Goal: Navigation & Orientation: Find specific page/section

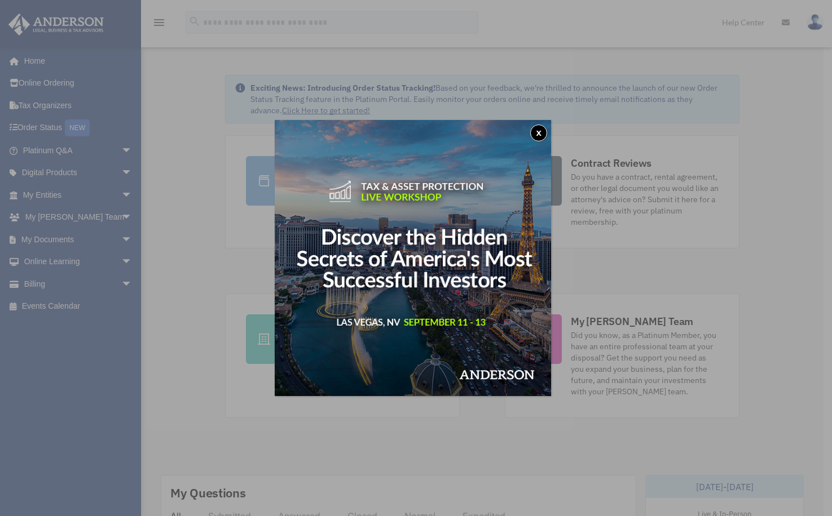
click at [540, 132] on button "x" at bounding box center [538, 133] width 17 height 17
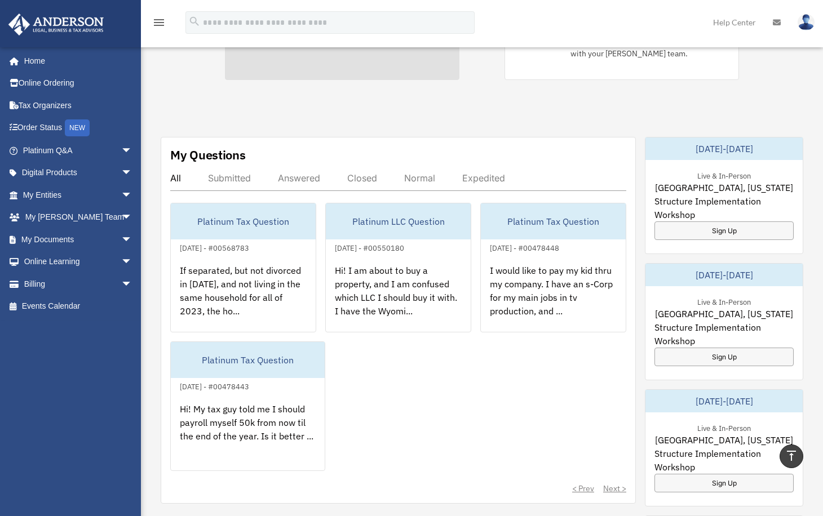
scroll to position [335, 0]
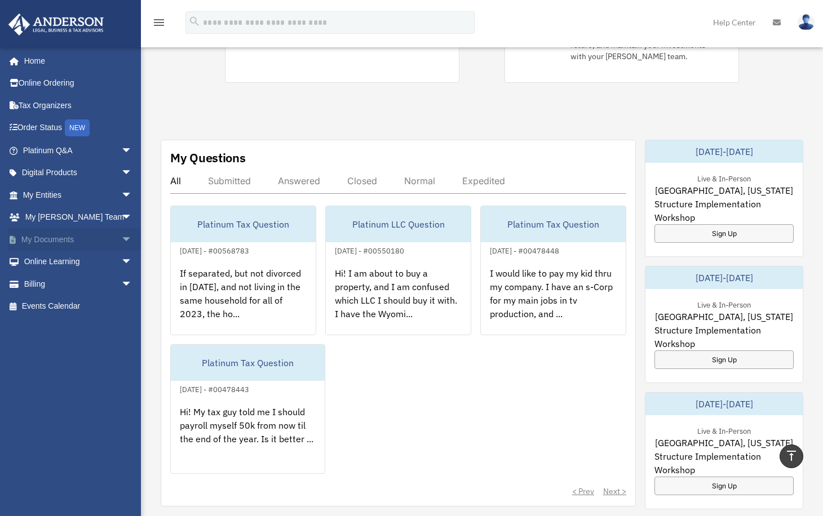
click at [53, 238] on link "My Documents arrow_drop_down" at bounding box center [79, 239] width 142 height 23
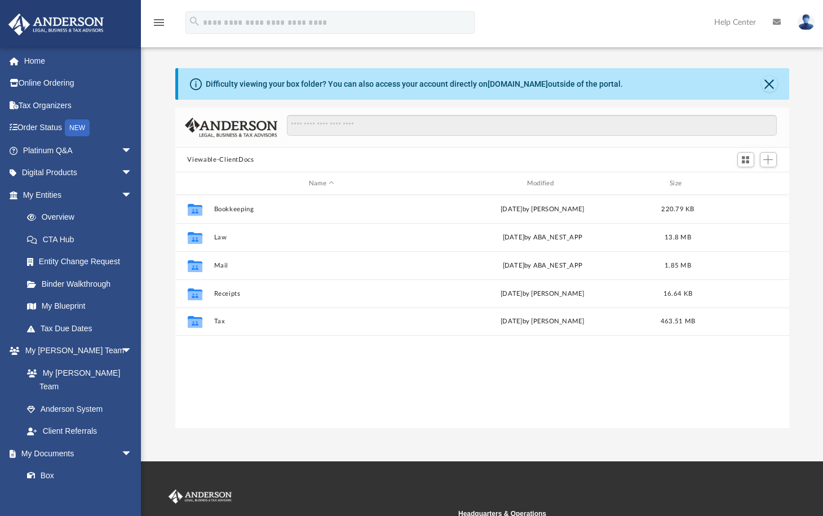
scroll to position [248, 606]
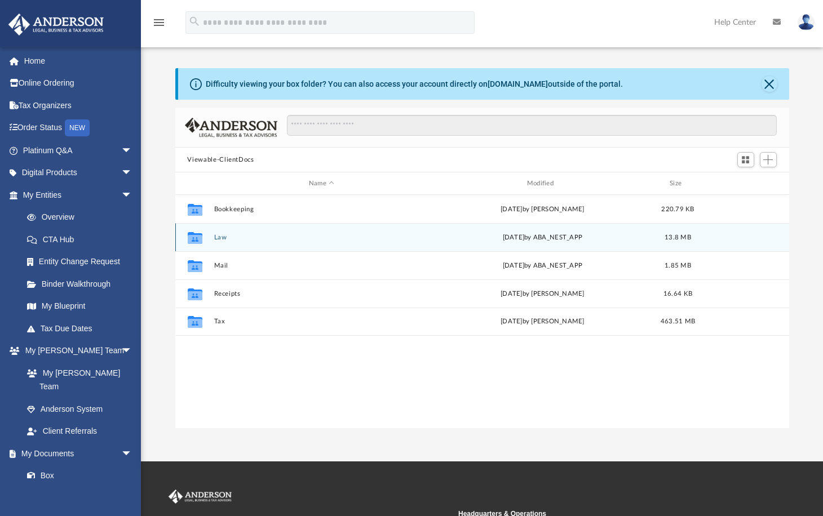
click at [222, 242] on div "Collaborated Folder Law Tue Aug 12 2025 by ABA_NEST_APP 13.8 MB" at bounding box center [482, 237] width 614 height 28
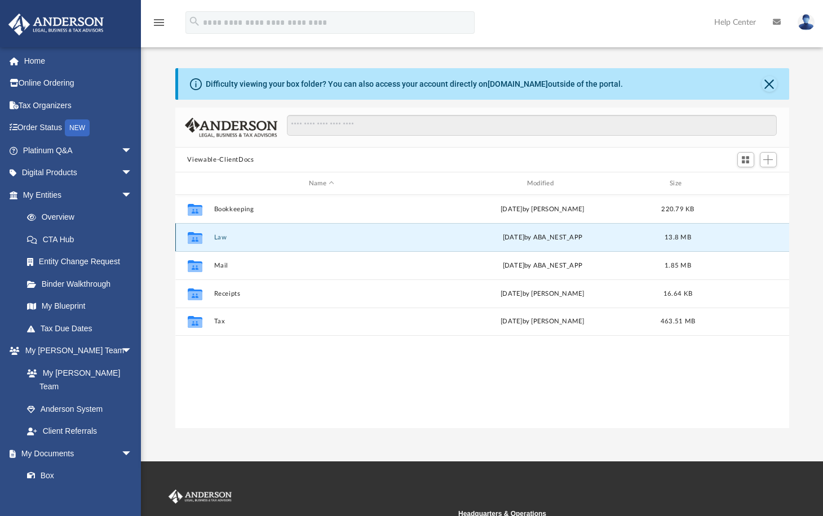
click at [221, 240] on button "Law" at bounding box center [322, 237] width 216 height 7
click at [233, 238] on button "Ride Purple Holding, LLC" at bounding box center [322, 237] width 216 height 7
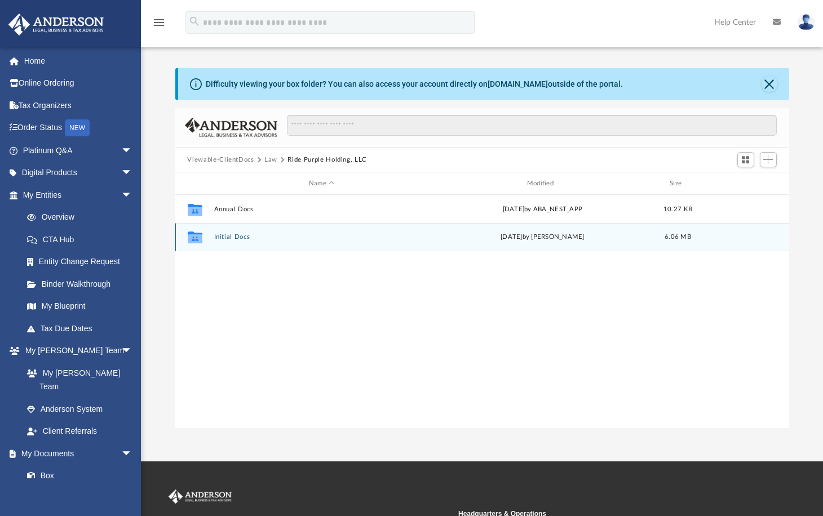
click at [229, 237] on button "Initial Docs" at bounding box center [322, 236] width 216 height 7
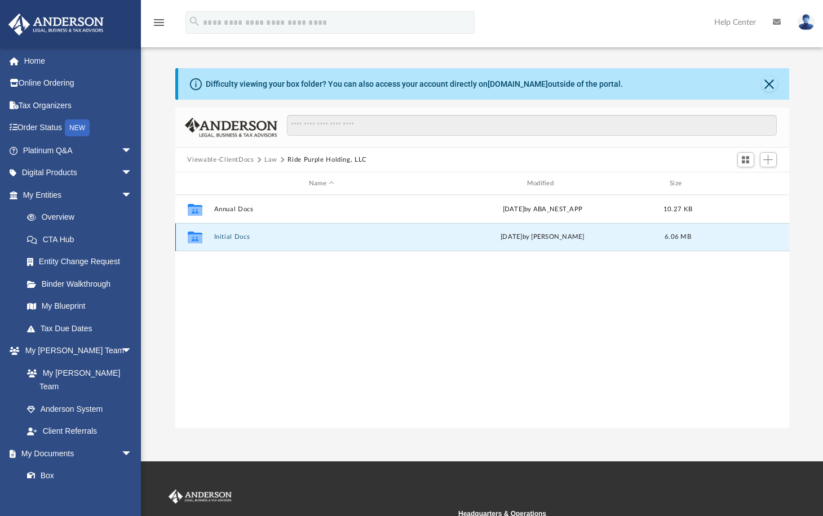
click at [229, 237] on button "Initial Docs" at bounding box center [322, 236] width 216 height 7
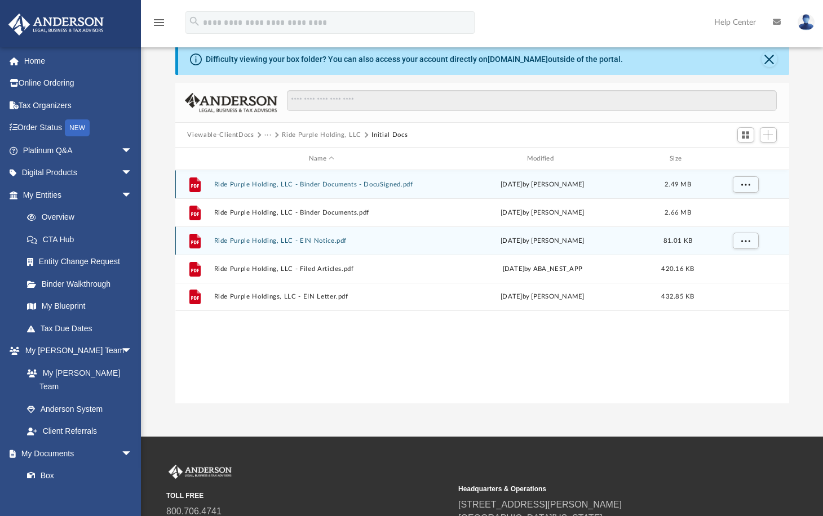
scroll to position [24, 0]
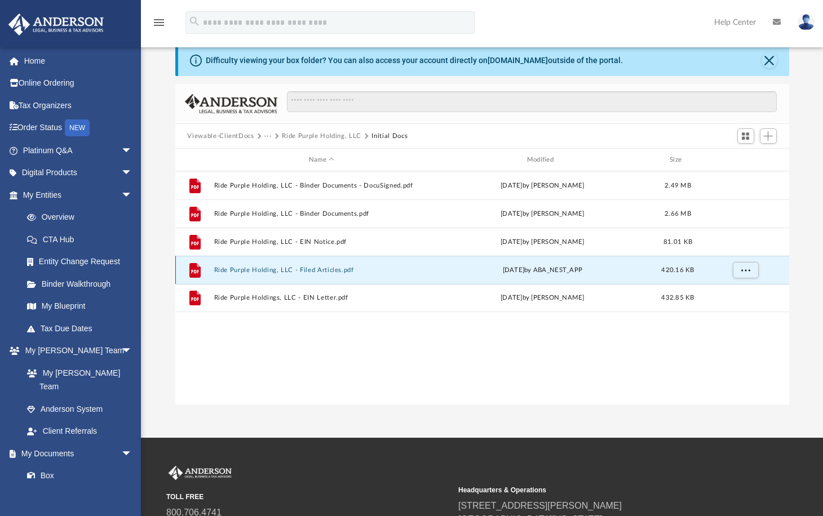
click at [268, 270] on button "Ride Purple Holding, LLC - Filed Articles.pdf" at bounding box center [322, 270] width 216 height 7
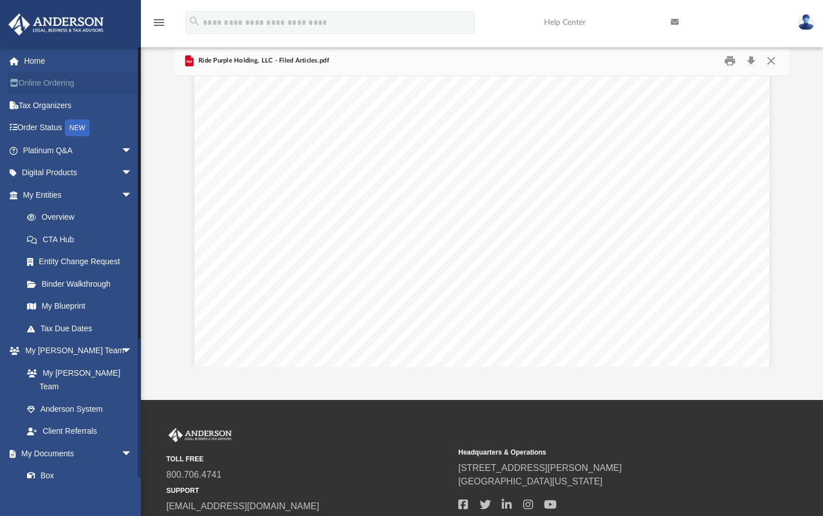
scroll to position [0, 0]
click at [77, 398] on link "Anderson System" at bounding box center [83, 409] width 134 height 23
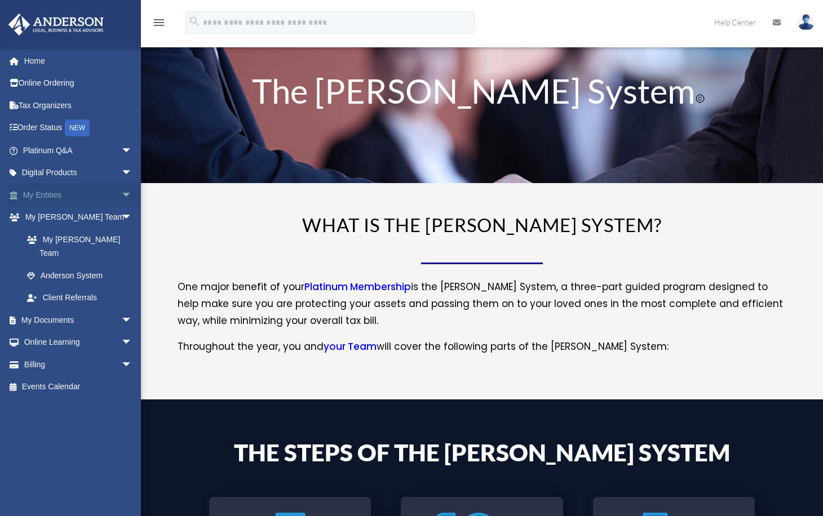
click at [65, 191] on link "My Entities arrow_drop_down" at bounding box center [79, 195] width 142 height 23
click at [56, 193] on link "My Entities arrow_drop_down" at bounding box center [79, 195] width 142 height 23
click at [121, 192] on span "arrow_drop_down" at bounding box center [132, 195] width 23 height 23
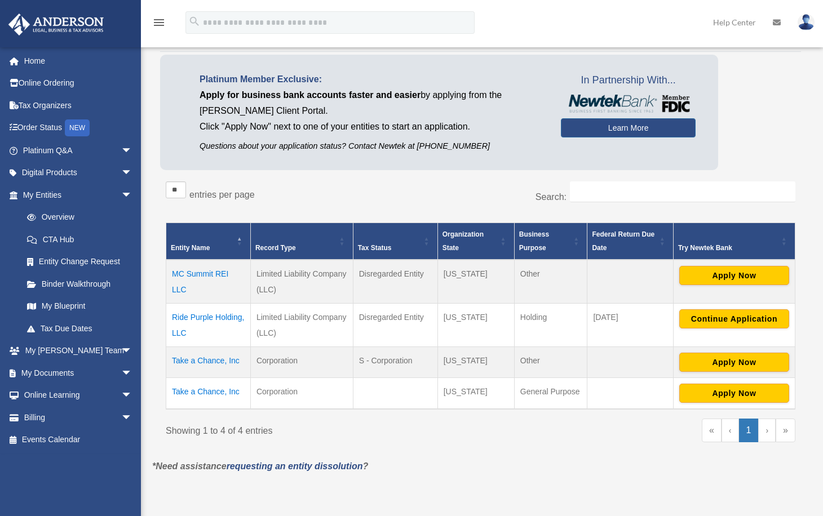
scroll to position [61, 0]
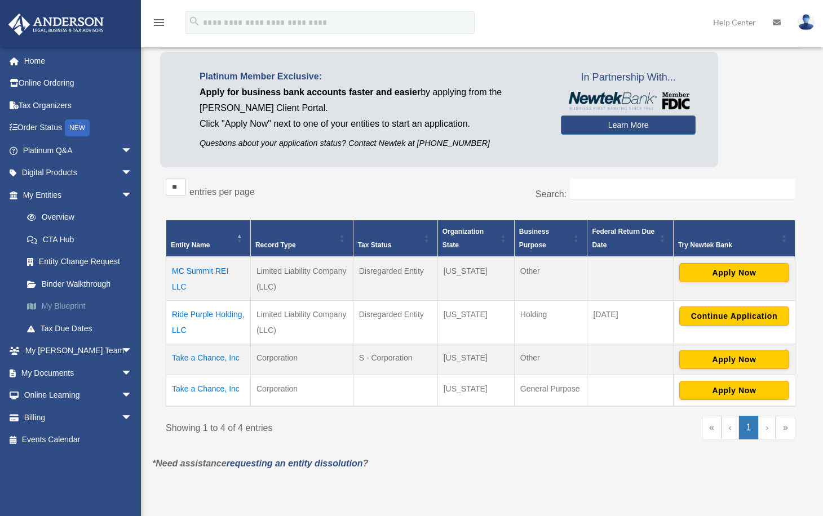
click at [73, 303] on link "My Blueprint" at bounding box center [83, 306] width 134 height 23
